Goal: Browse casually

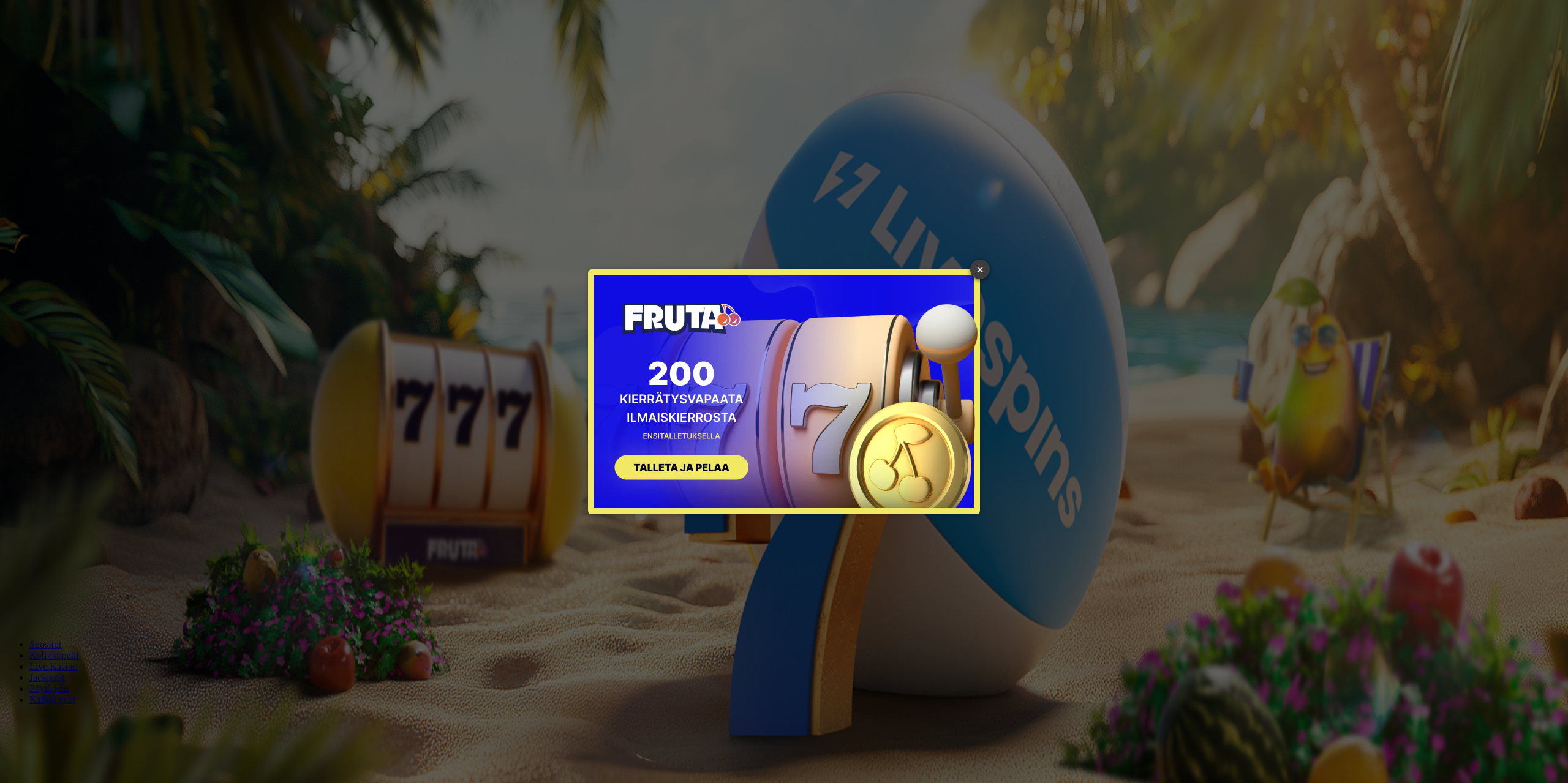
click at [982, 270] on link "×" at bounding box center [979, 269] width 19 height 19
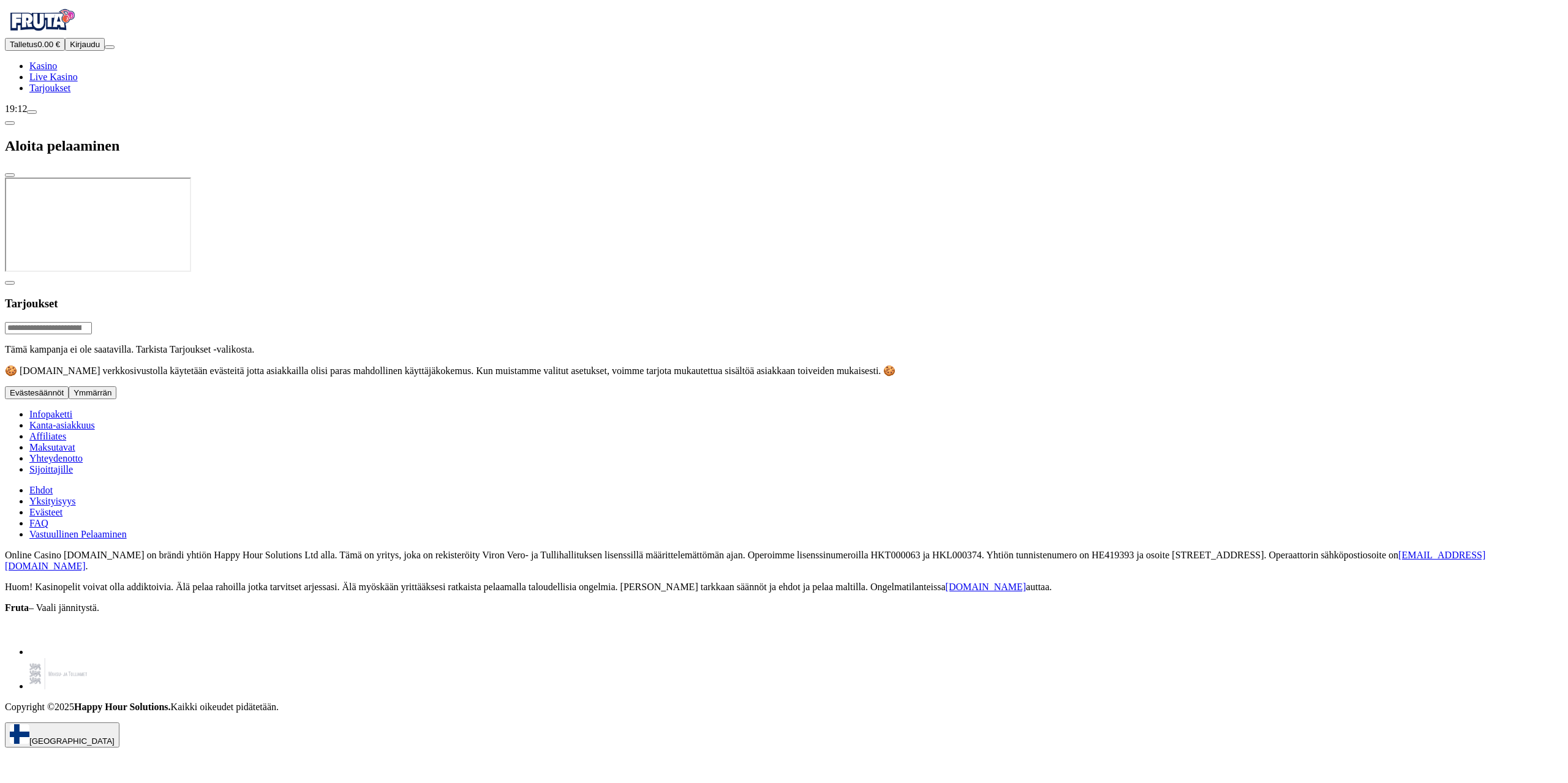
click at [553, 275] on div at bounding box center [784, 275] width 1558 height 0
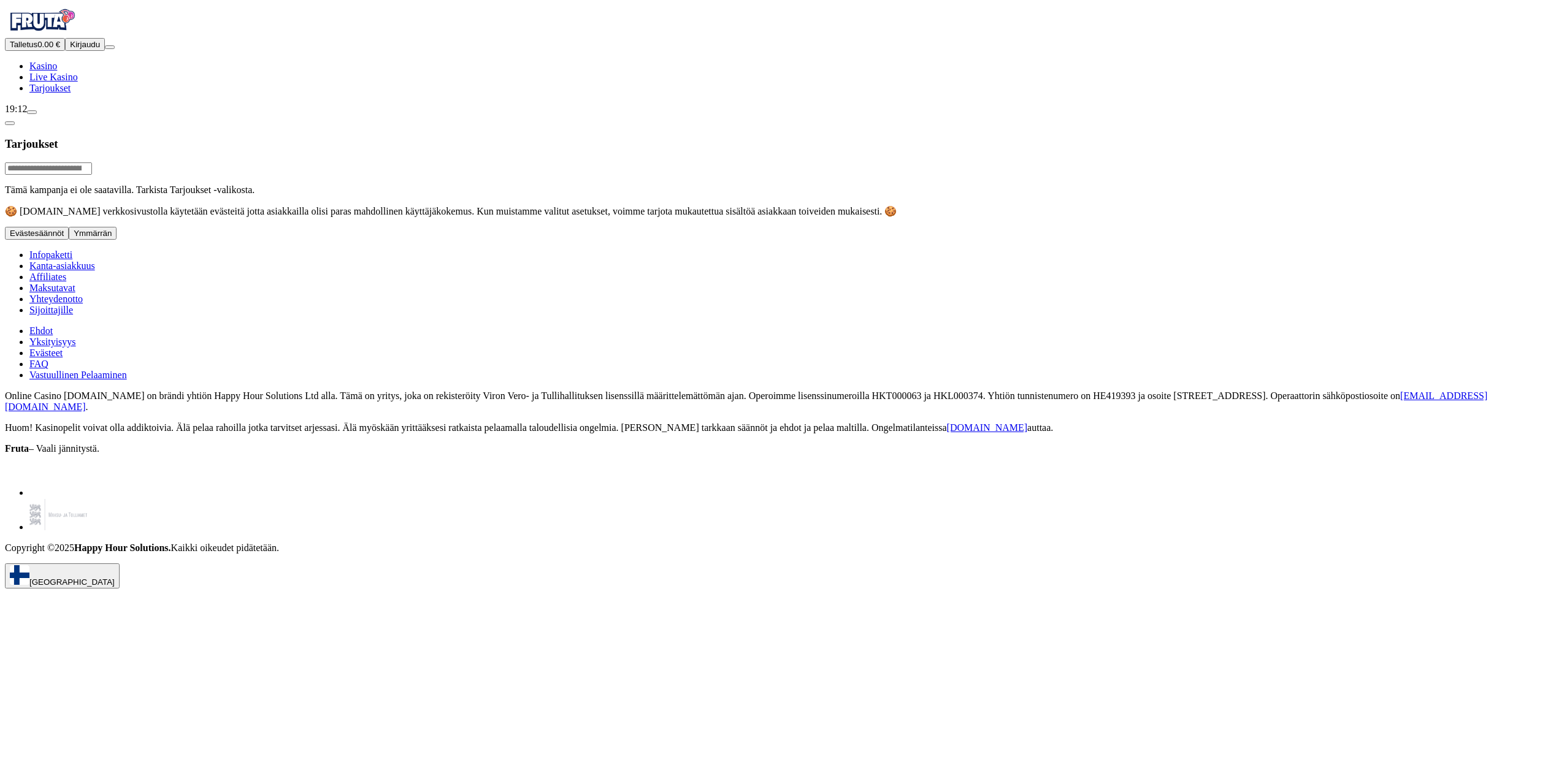
click at [623, 390] on div "Online Casino www.fruta.com on brändi yhtiön Happy Hour Solutions Ltd alla. Täm…" at bounding box center [784, 471] width 1557 height 163
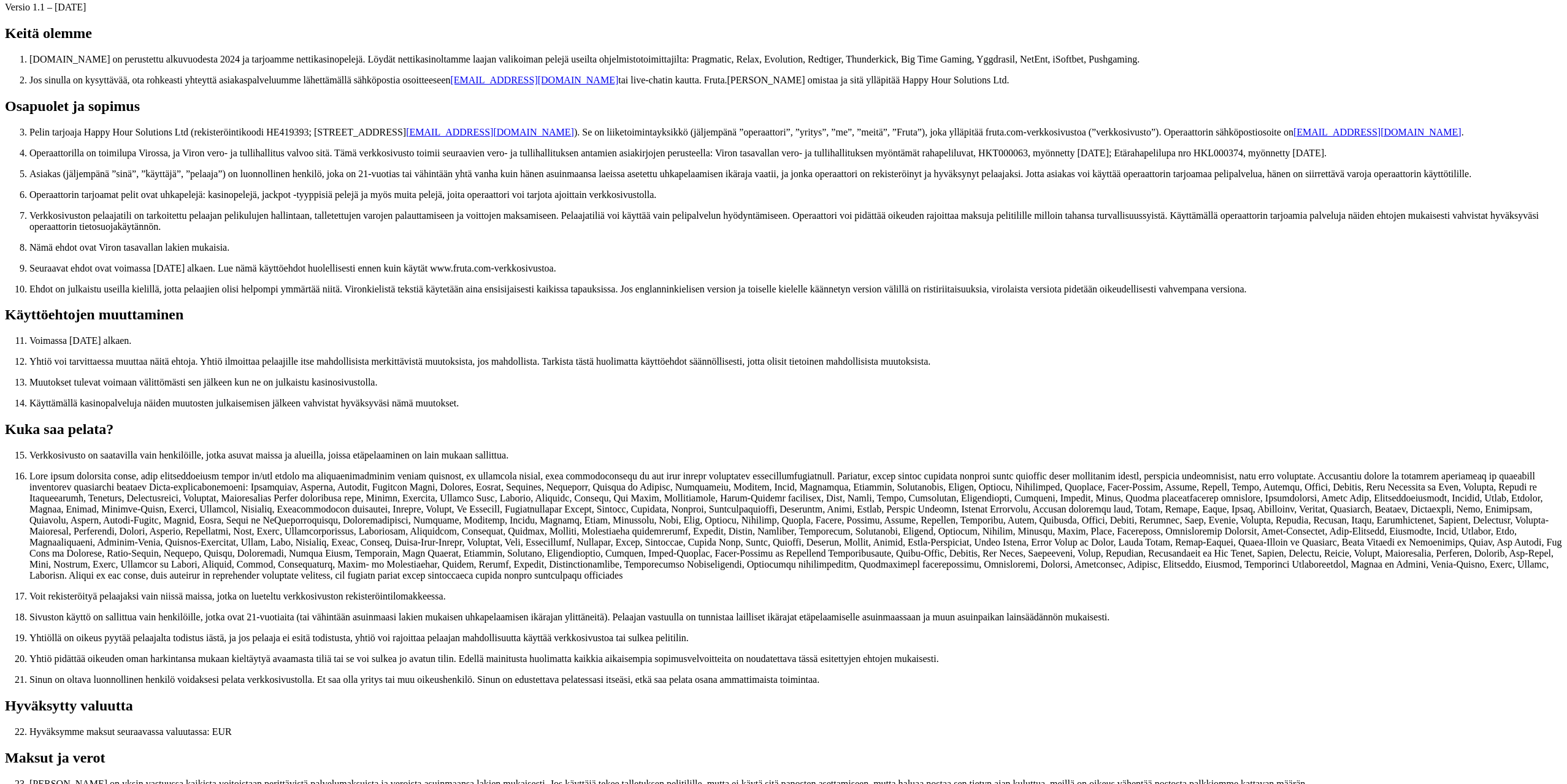
scroll to position [204, 0]
